Goal: Task Accomplishment & Management: Manage account settings

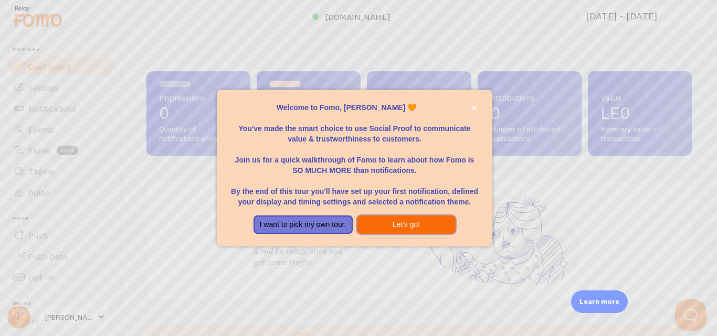
click at [408, 226] on button "Let's go!" at bounding box center [406, 225] width 99 height 19
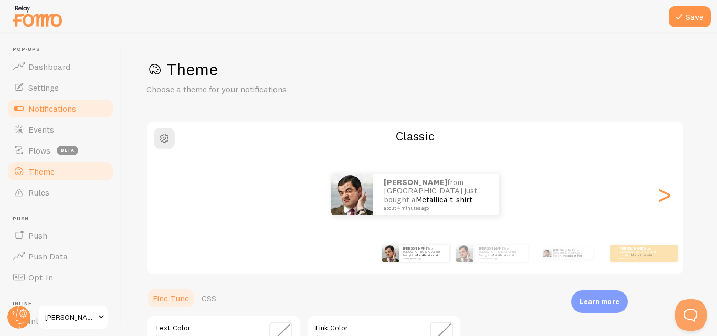
click at [67, 113] on span "Notifications" at bounding box center [52, 108] width 48 height 10
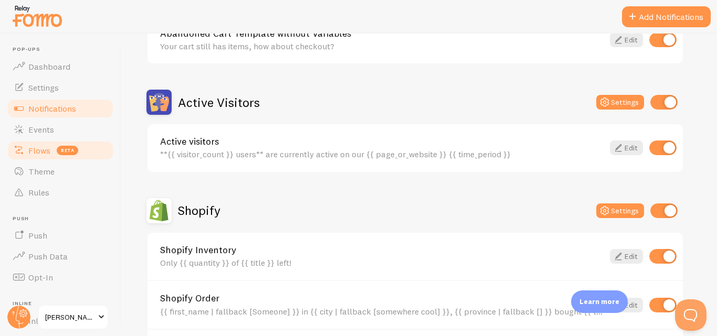
scroll to position [210, 0]
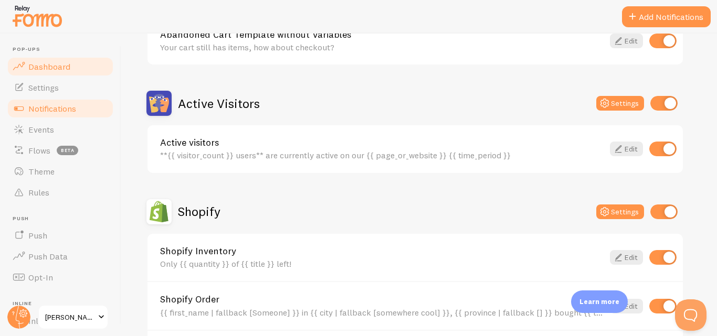
click at [46, 69] on span "Dashboard" at bounding box center [49, 66] width 42 height 10
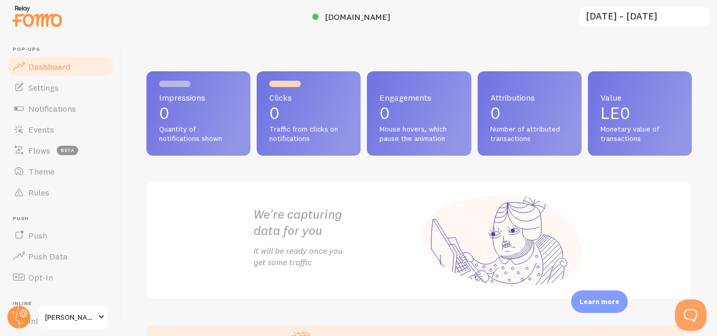
scroll to position [194, 0]
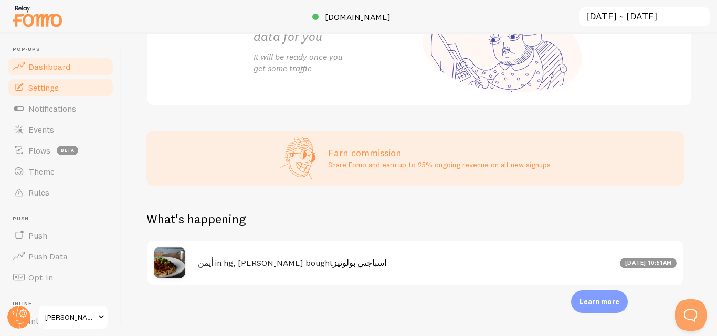
click at [47, 94] on link "Settings" at bounding box center [60, 87] width 108 height 21
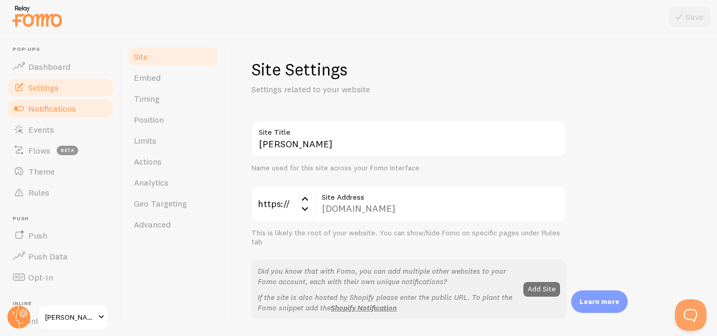
click at [28, 111] on span "Notifications" at bounding box center [52, 108] width 48 height 10
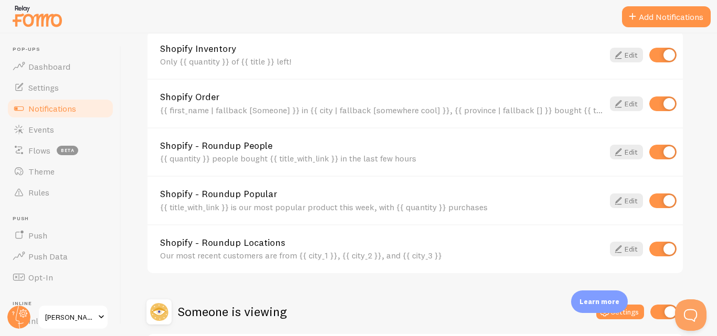
scroll to position [420, 0]
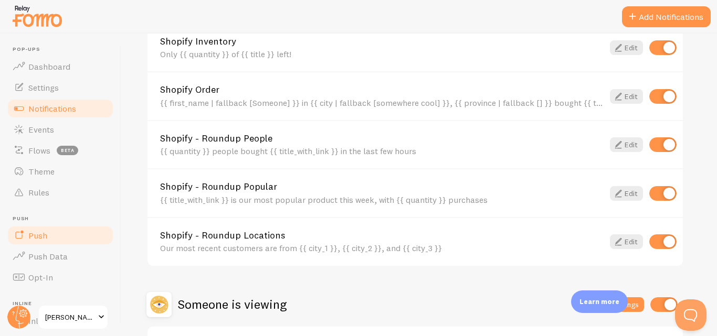
click at [44, 242] on link "Push" at bounding box center [60, 235] width 108 height 21
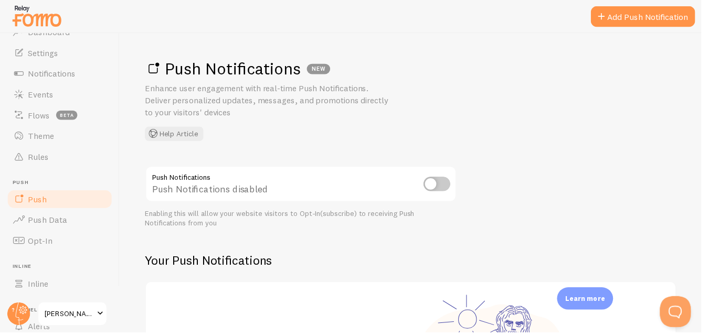
scroll to position [52, 0]
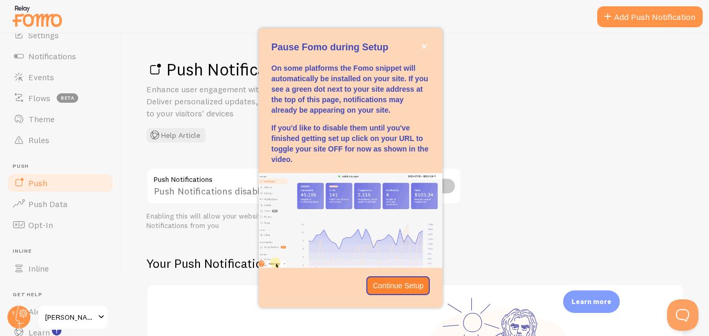
click at [173, 215] on div "Enabling this will allow your website visitors to Opt-In(subscribe) to receivin…" at bounding box center [303, 221] width 315 height 18
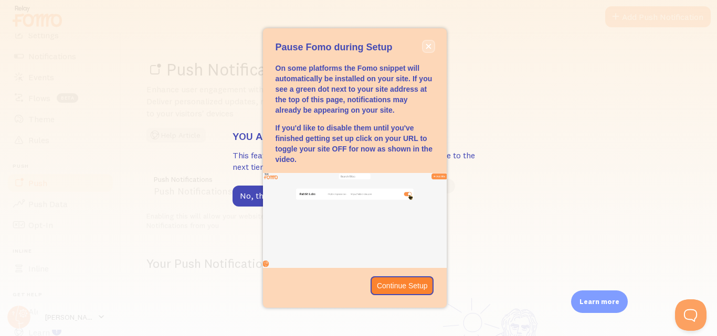
click at [427, 50] on button "close," at bounding box center [428, 46] width 11 height 11
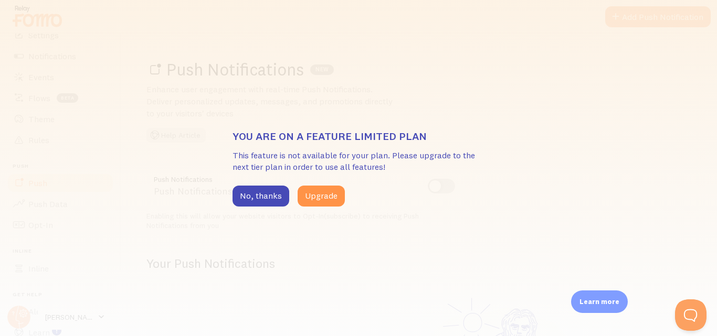
click at [316, 115] on div "You are on a feature limited plan This feature is not available for your plan. …" at bounding box center [358, 168] width 717 height 336
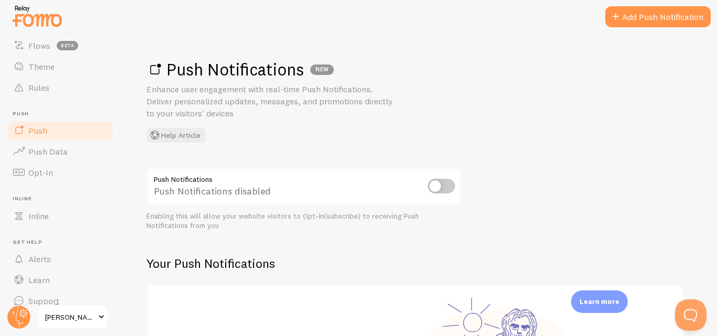
scroll to position [118, 0]
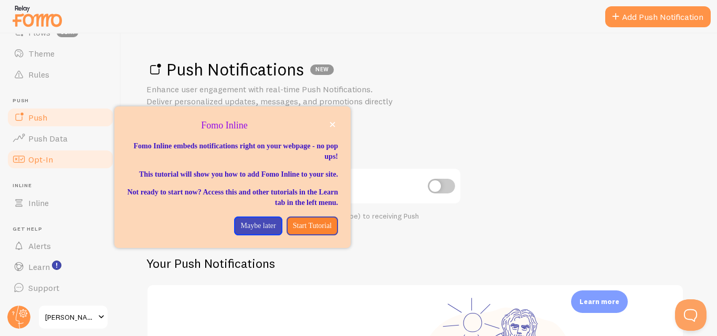
click at [43, 165] on link "Opt-In" at bounding box center [60, 159] width 108 height 21
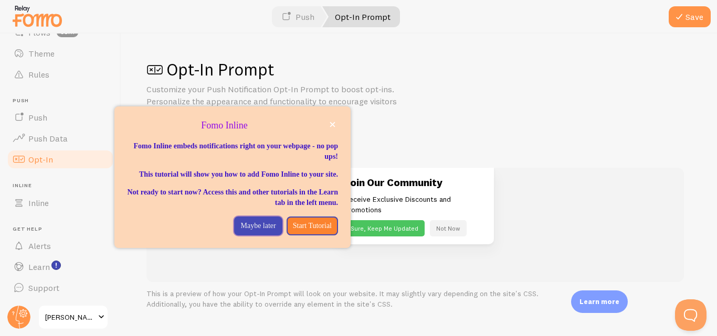
click at [256, 231] on p "Maybe later" at bounding box center [257, 226] width 35 height 10
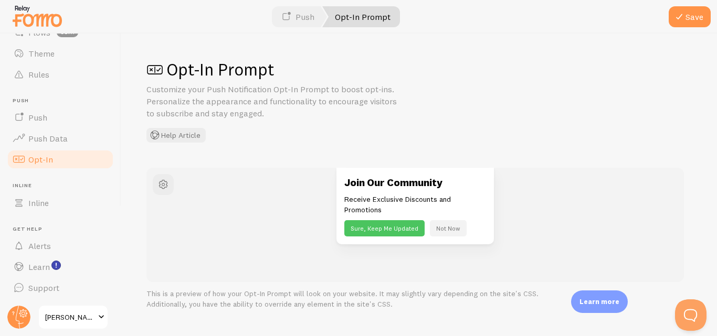
click at [39, 159] on span "Opt-In" at bounding box center [40, 159] width 25 height 10
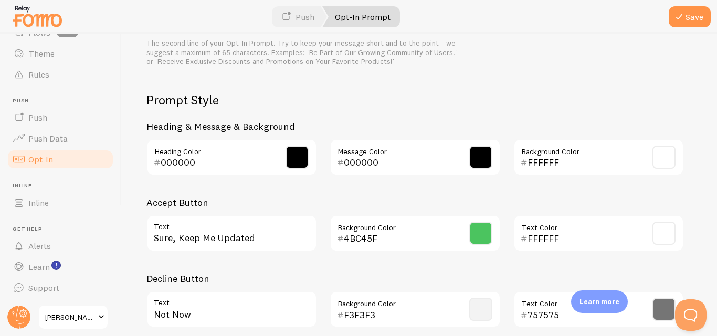
scroll to position [523, 0]
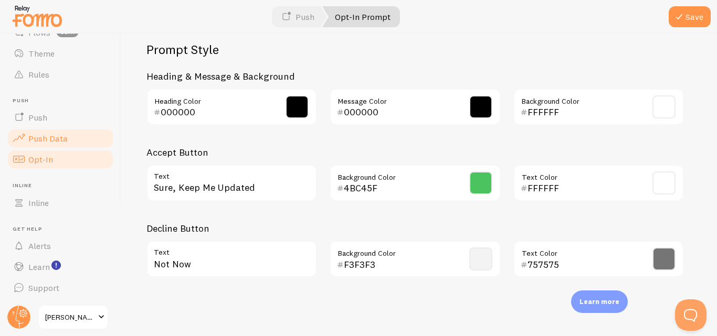
click at [27, 143] on link "Push Data" at bounding box center [60, 138] width 108 height 21
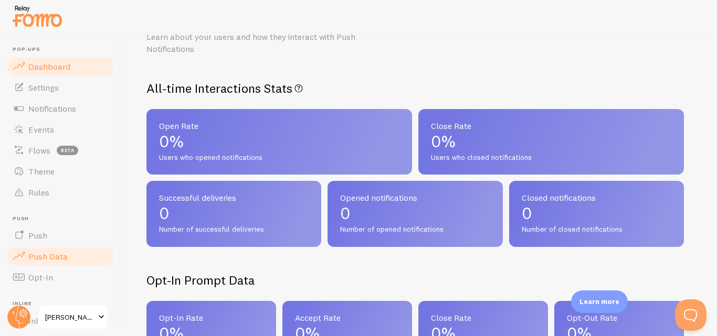
click at [60, 71] on span "Dashboard" at bounding box center [49, 66] width 42 height 10
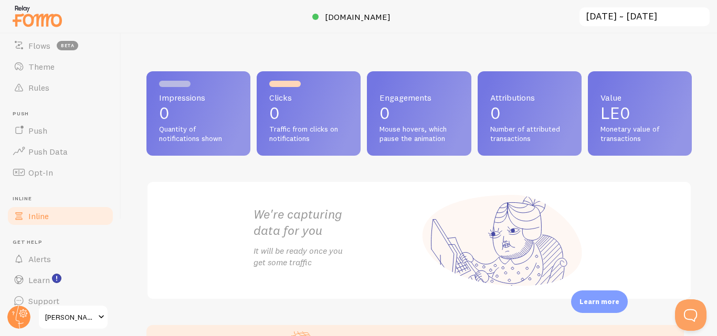
scroll to position [118, 0]
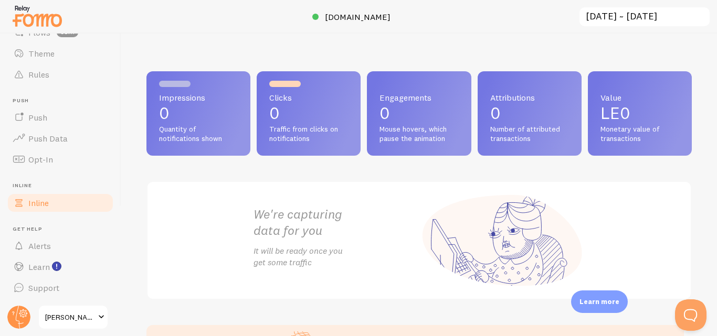
click at [38, 200] on span "Inline" at bounding box center [38, 203] width 20 height 10
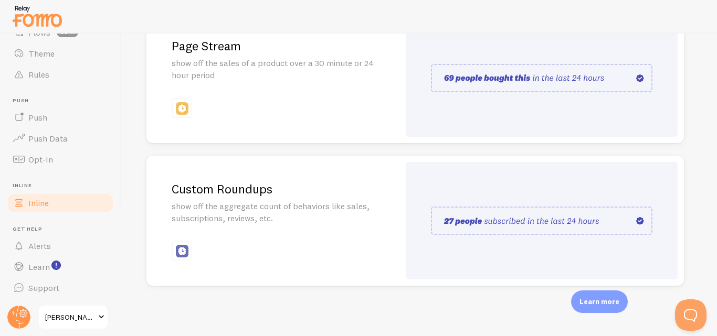
scroll to position [246, 0]
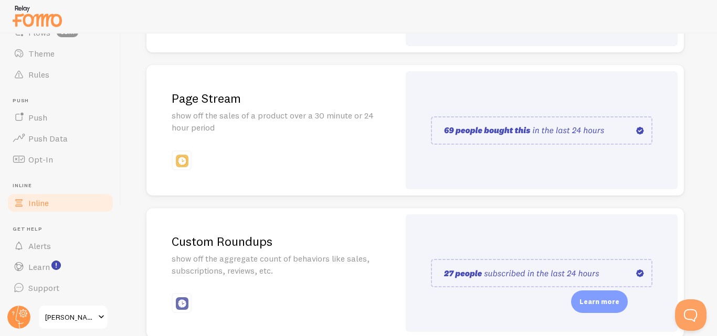
click at [467, 151] on div at bounding box center [542, 130] width 272 height 118
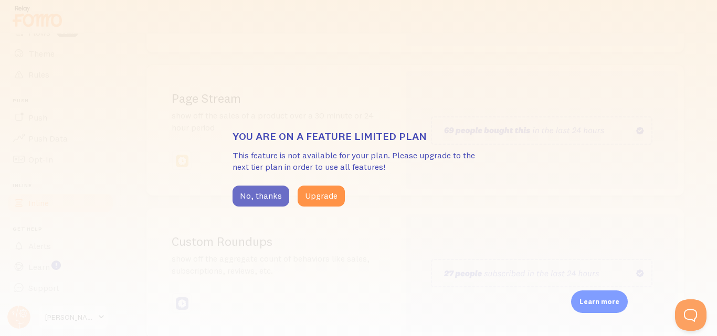
click at [266, 192] on button "No, thanks" at bounding box center [260, 196] width 57 height 21
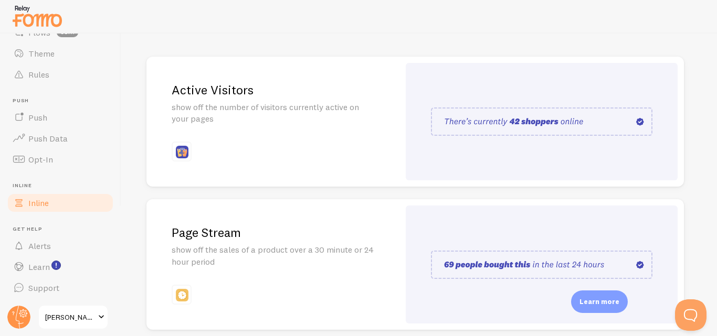
scroll to position [88, 0]
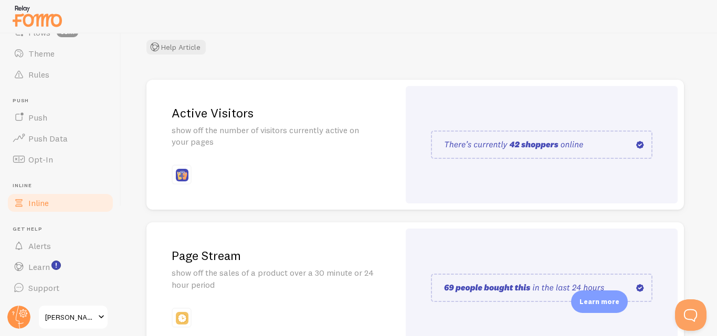
click at [297, 159] on div "Active Visitors show off the number of visitors currently active on your pages" at bounding box center [272, 145] width 253 height 131
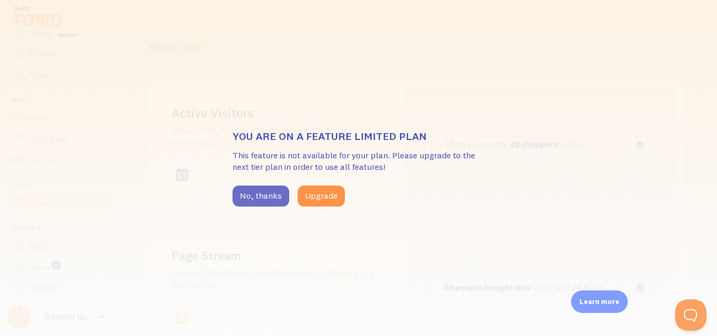
click at [262, 200] on button "No, thanks" at bounding box center [260, 196] width 57 height 21
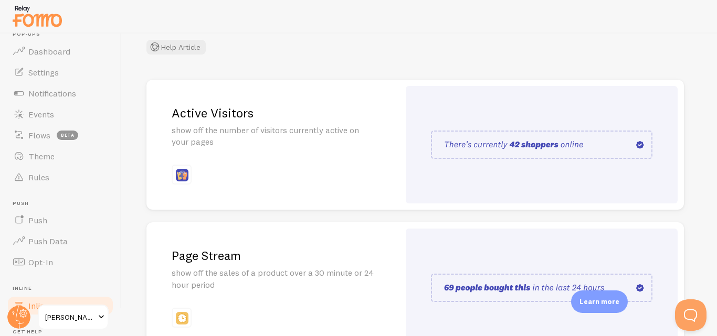
scroll to position [13, 0]
click at [53, 139] on link "Flows beta" at bounding box center [60, 137] width 108 height 21
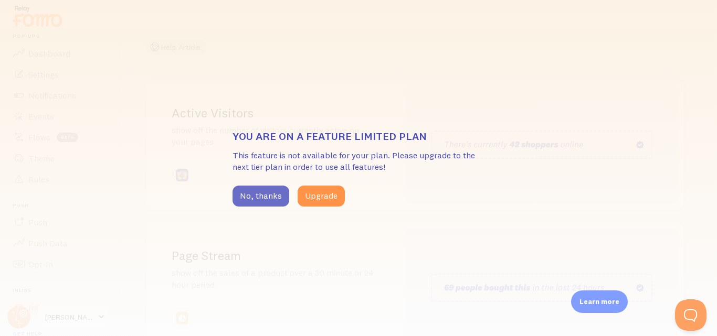
click at [259, 201] on button "No, thanks" at bounding box center [260, 196] width 57 height 21
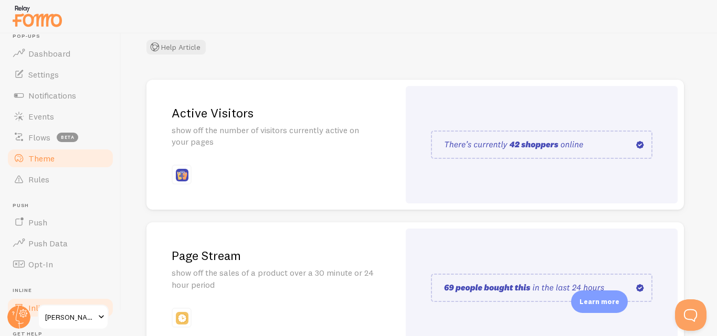
click at [47, 162] on span "Theme" at bounding box center [41, 158] width 26 height 10
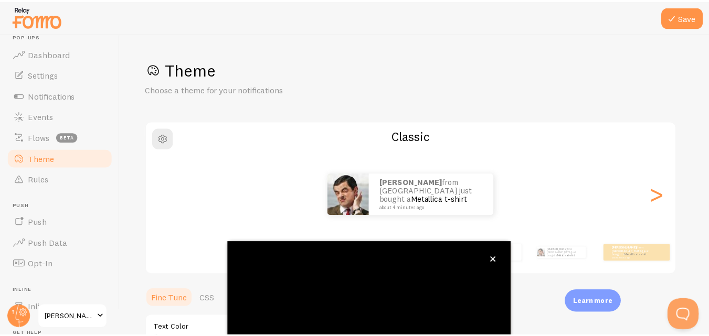
scroll to position [113, 0]
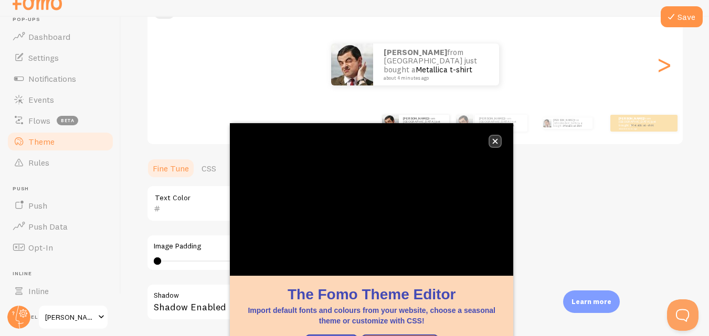
click at [495, 140] on icon "close," at bounding box center [495, 142] width 6 height 6
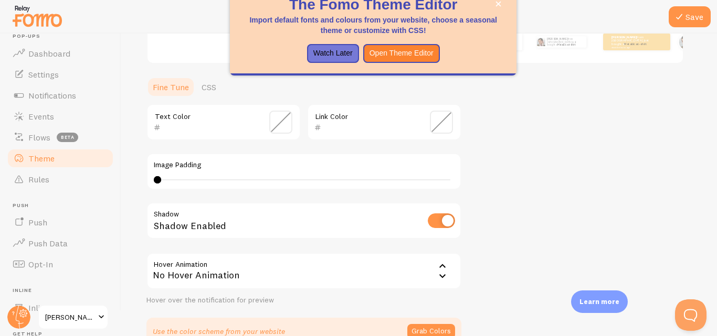
scroll to position [166, 0]
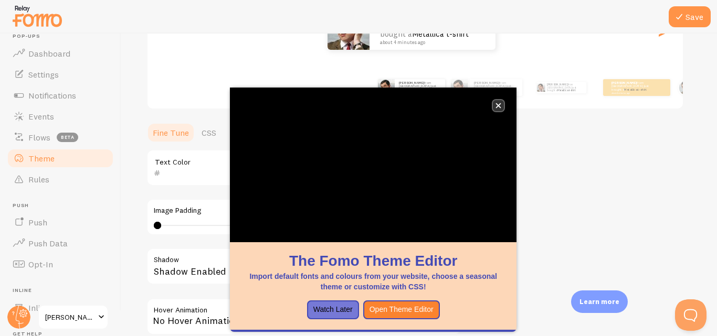
click at [494, 105] on button "close," at bounding box center [498, 105] width 11 height 11
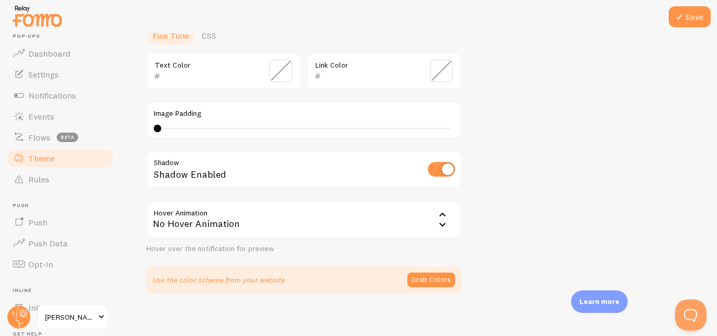
scroll to position [271, 0]
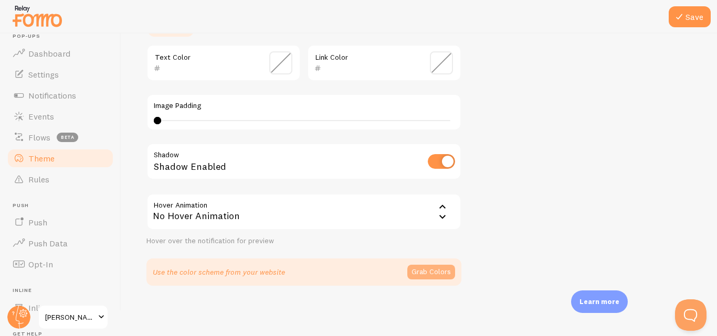
click at [427, 274] on button "Grab Colors" at bounding box center [431, 272] width 48 height 15
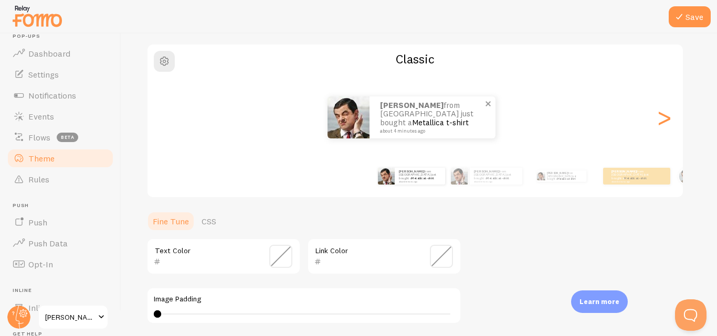
scroll to position [4, 0]
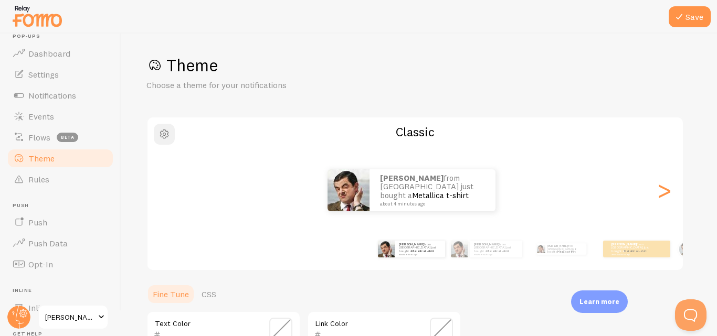
click at [166, 130] on span "button" at bounding box center [164, 134] width 13 height 13
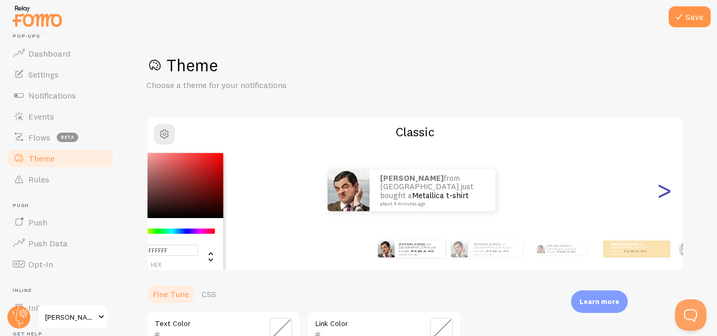
click at [667, 194] on div ">" at bounding box center [664, 191] width 13 height 76
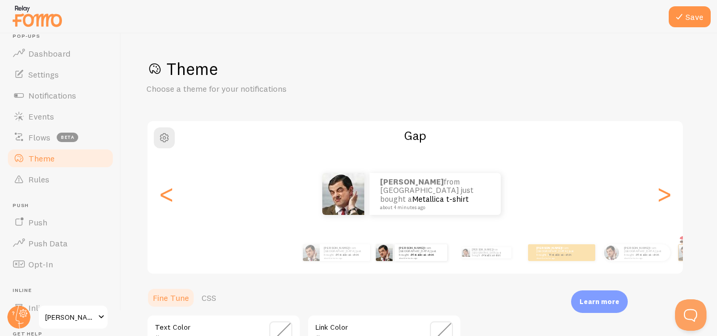
scroll to position [0, 0]
click at [694, 20] on button "Save" at bounding box center [690, 16] width 42 height 21
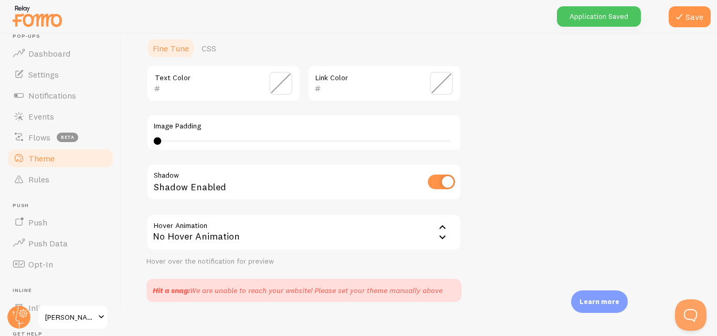
scroll to position [262, 0]
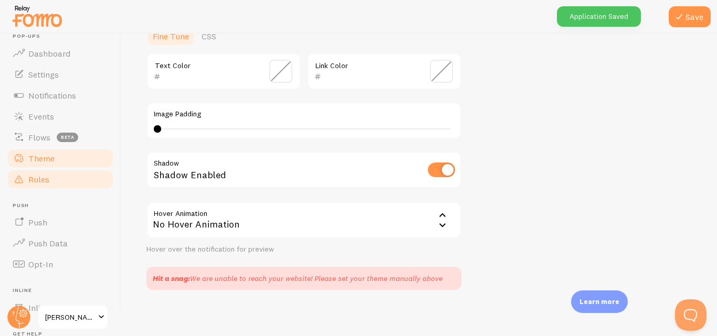
click at [20, 177] on span at bounding box center [19, 179] width 13 height 13
